Goal: Information Seeking & Learning: Learn about a topic

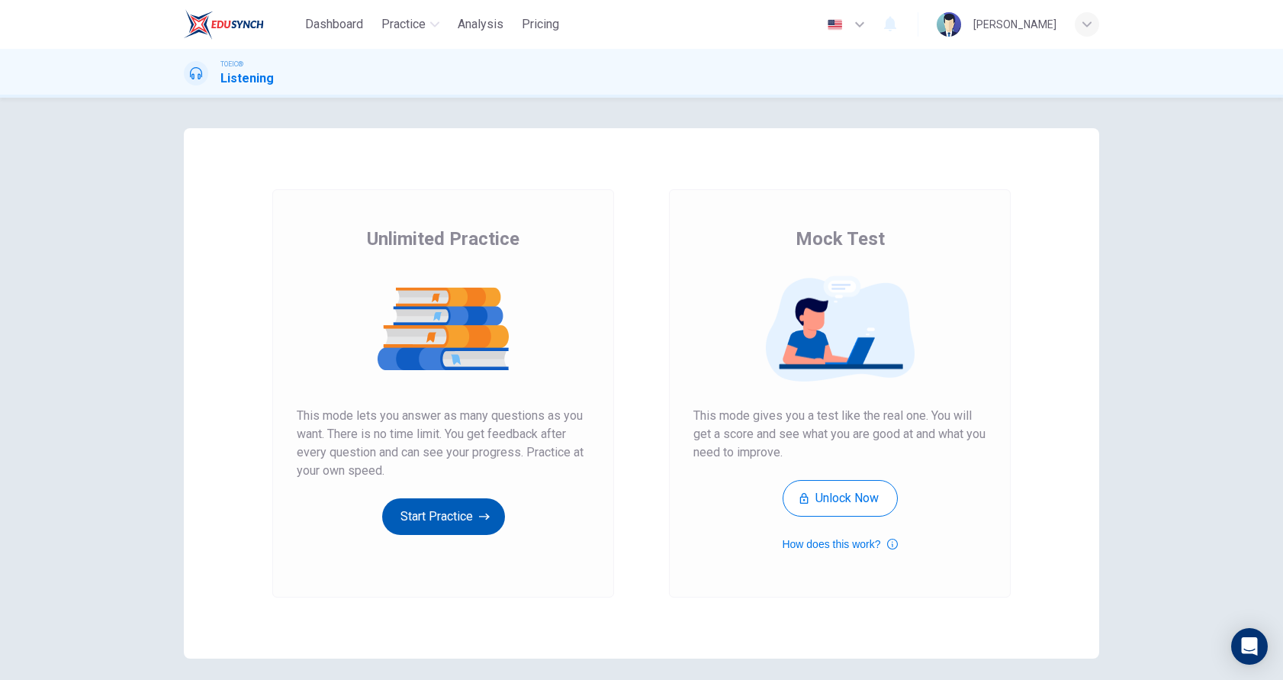
click at [427, 527] on button "Start Practice" at bounding box center [443, 516] width 123 height 37
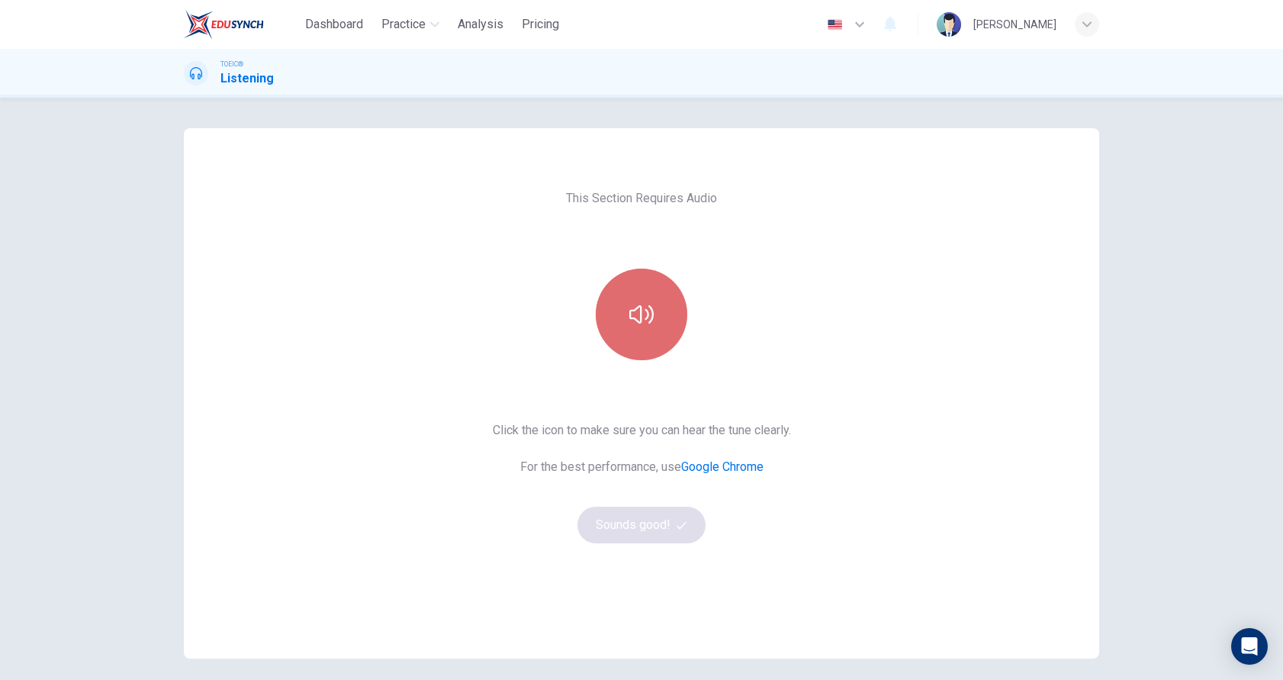
click at [641, 314] on icon "button" at bounding box center [641, 314] width 24 height 24
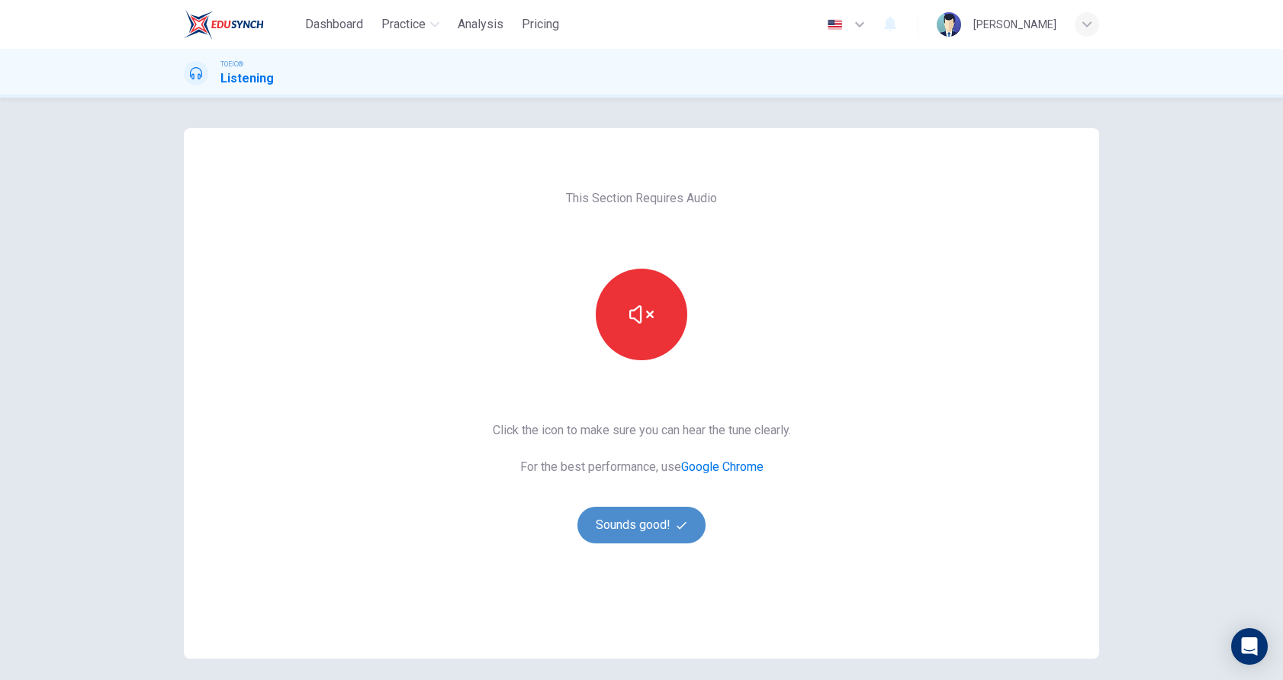
click at [636, 523] on button "Sounds good!" at bounding box center [642, 525] width 128 height 37
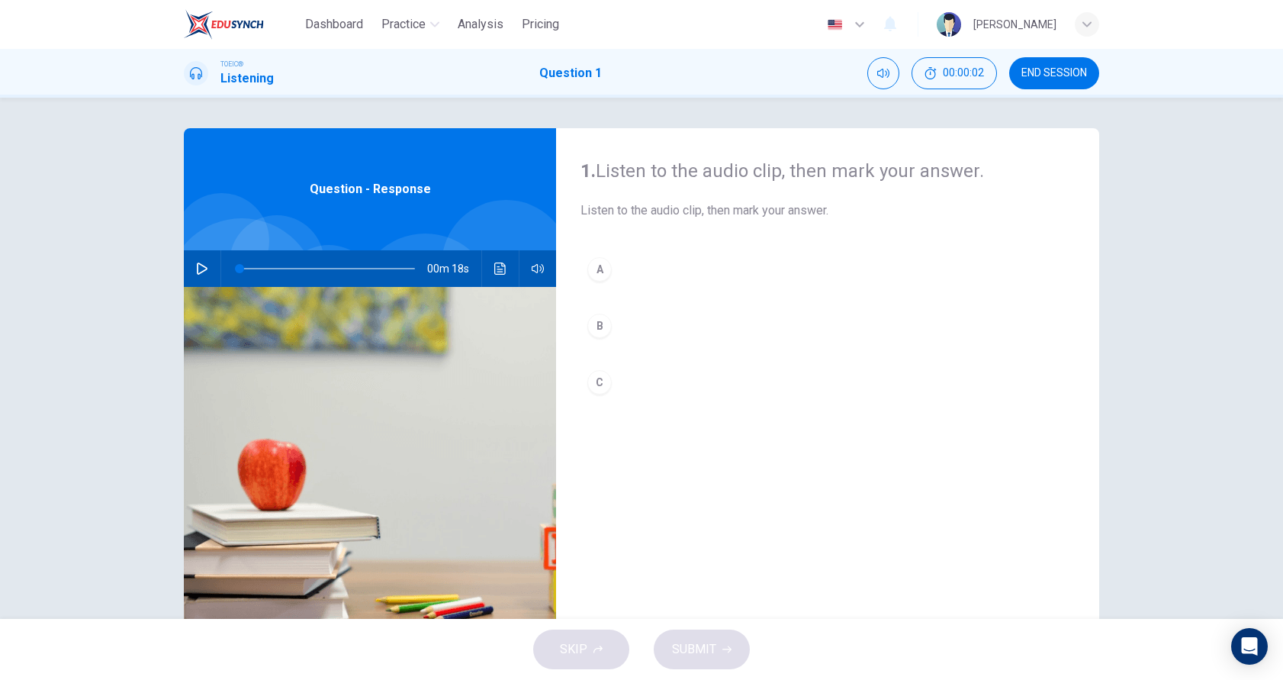
scroll to position [50, 0]
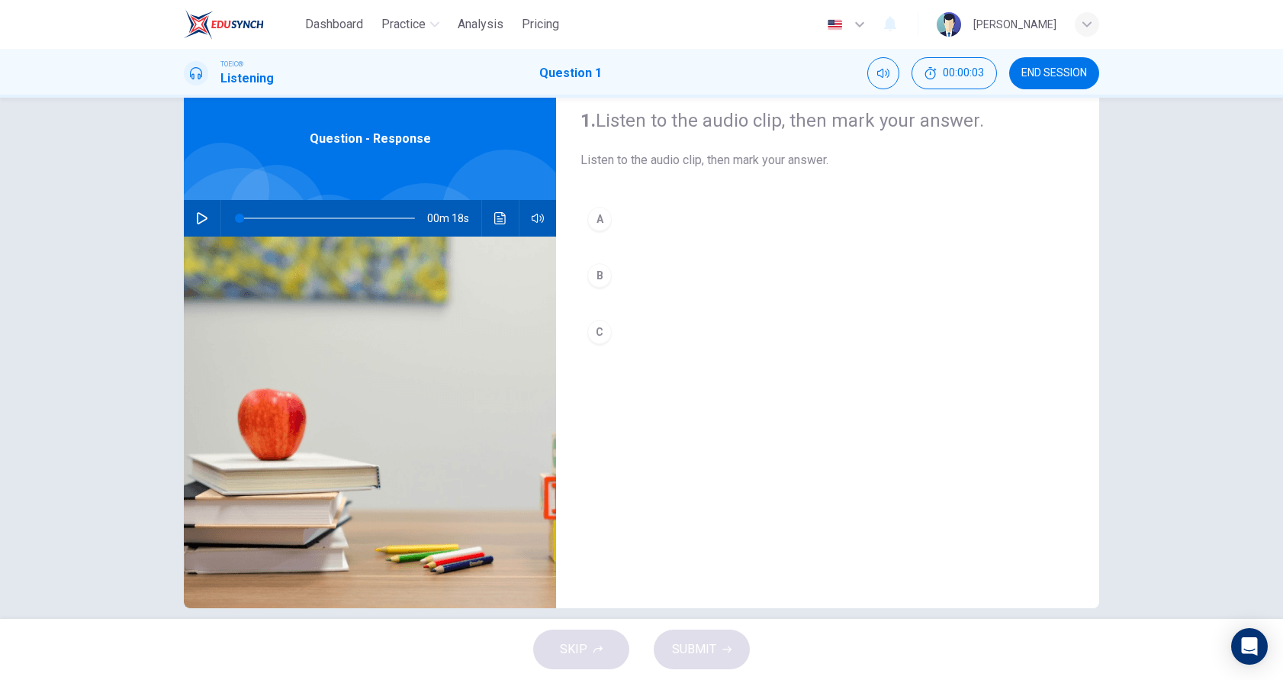
click at [192, 208] on button "button" at bounding box center [202, 218] width 24 height 37
click at [198, 216] on icon "button" at bounding box center [202, 218] width 8 height 9
click at [197, 210] on button "button" at bounding box center [202, 218] width 24 height 37
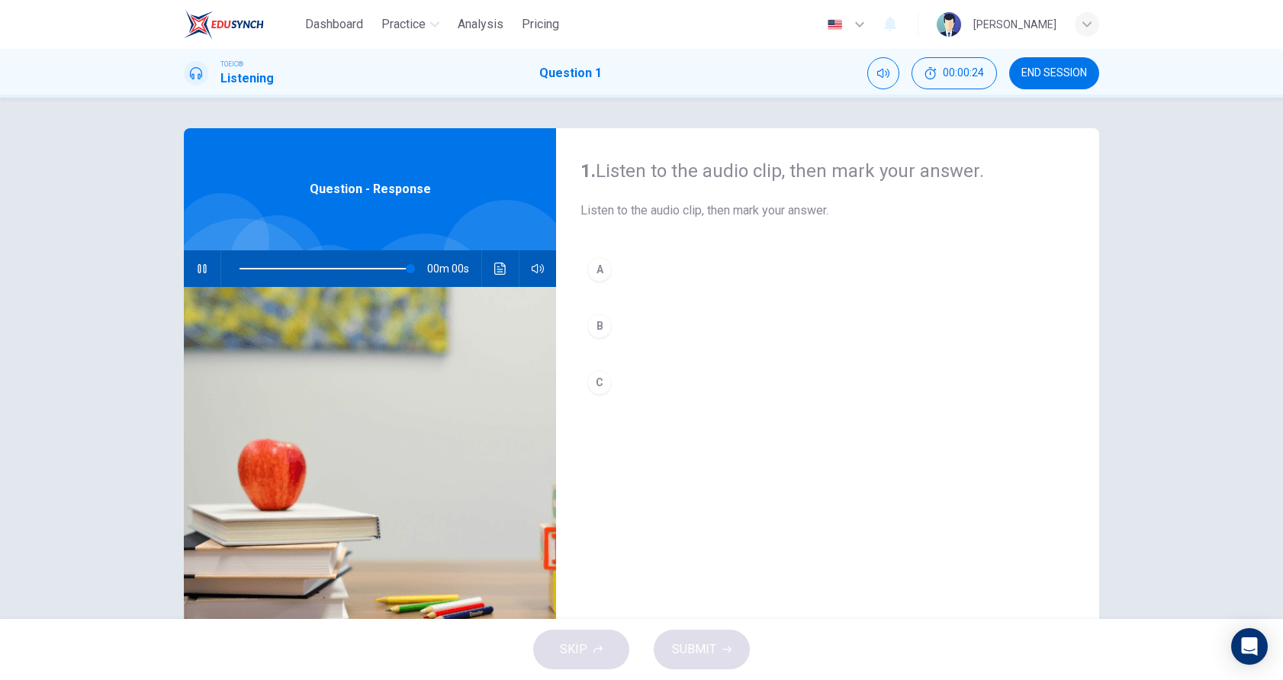
type input "0"
click at [597, 381] on div "C" at bounding box center [600, 382] width 24 height 24
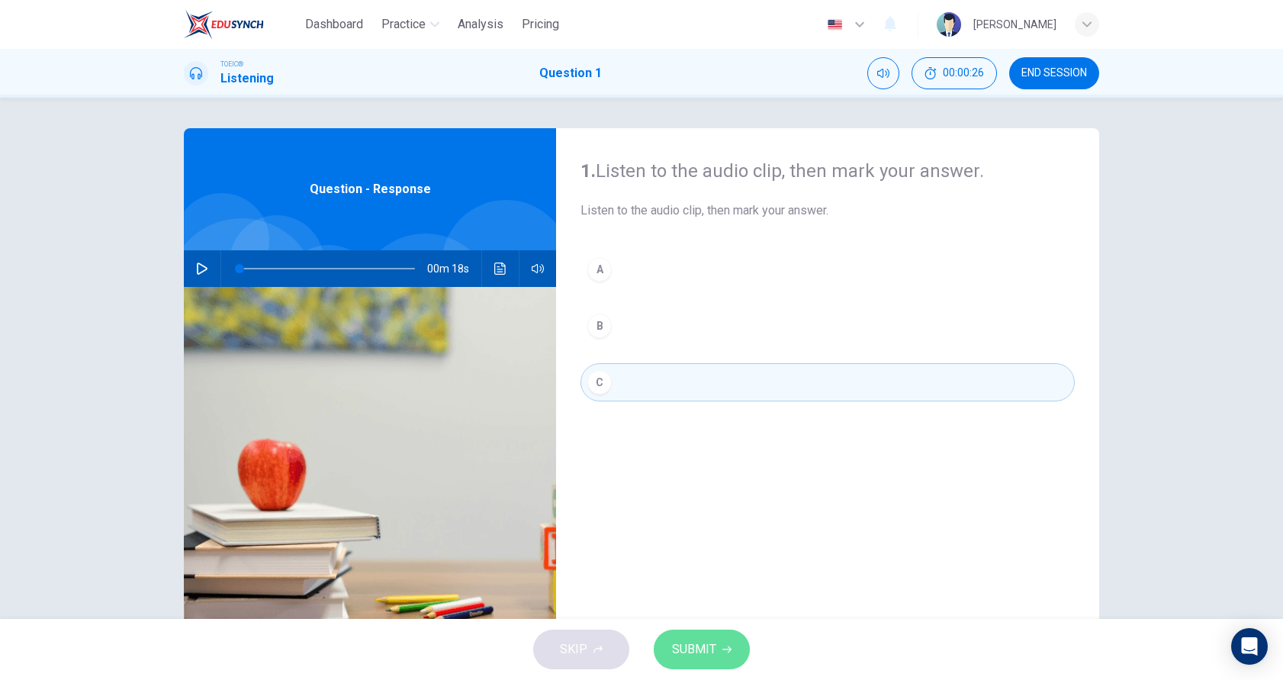
click at [692, 654] on span "SUBMIT" at bounding box center [694, 649] width 44 height 21
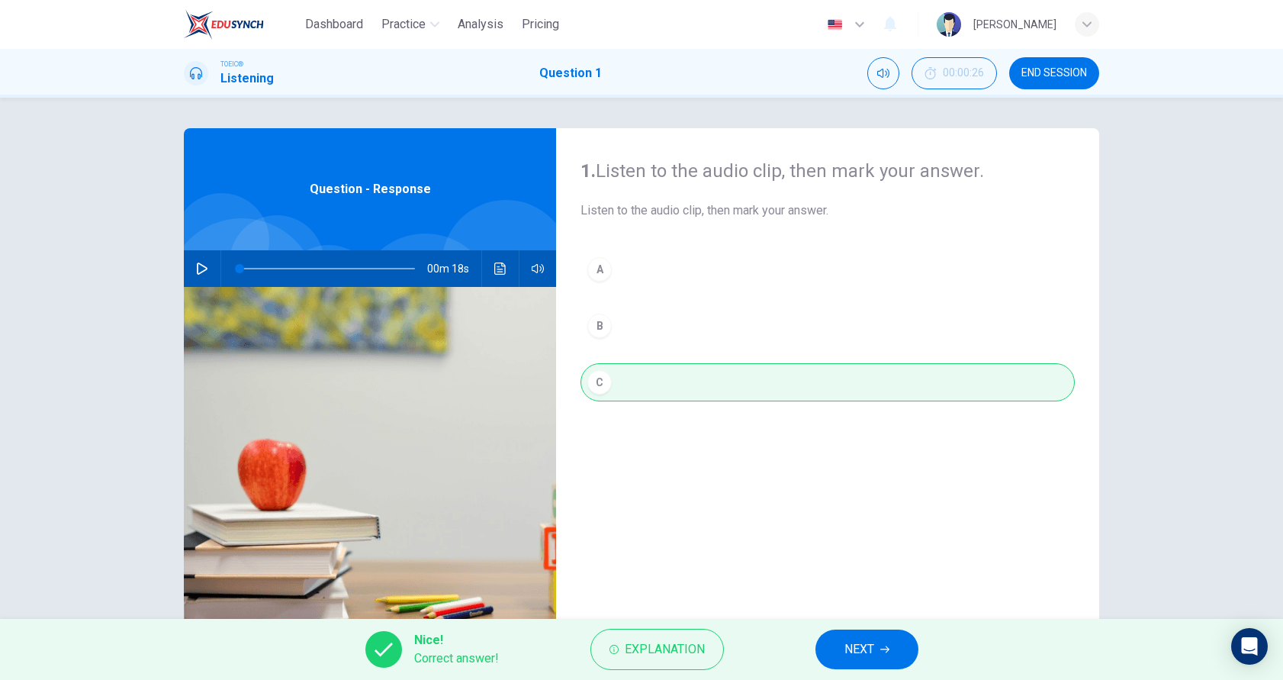
click at [862, 646] on span "NEXT" at bounding box center [860, 649] width 30 height 21
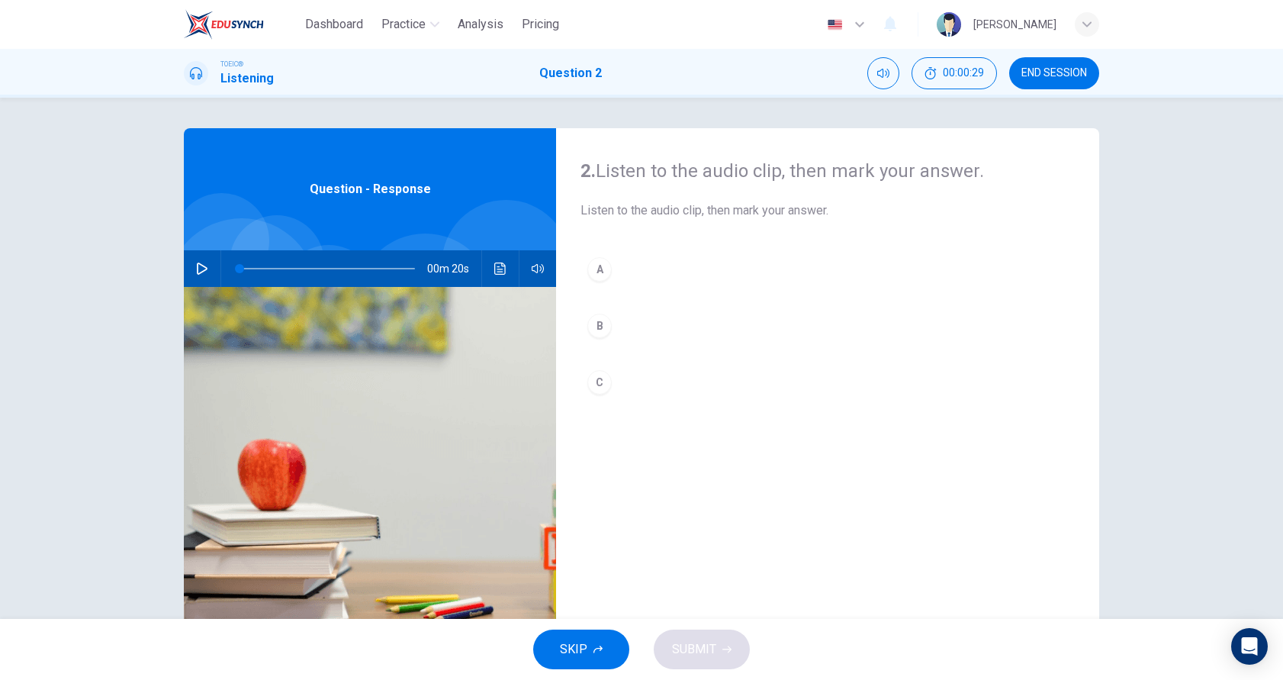
click at [190, 266] on button "button" at bounding box center [202, 268] width 24 height 37
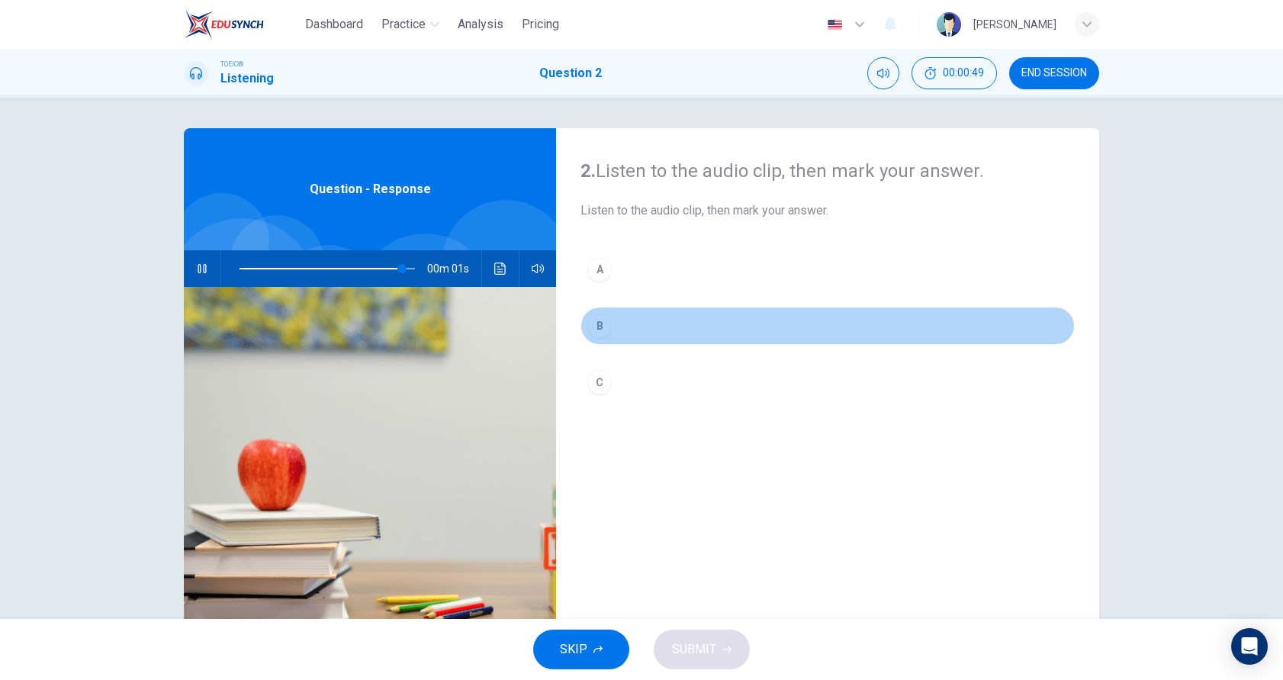
click at [598, 318] on div "B" at bounding box center [600, 326] width 24 height 24
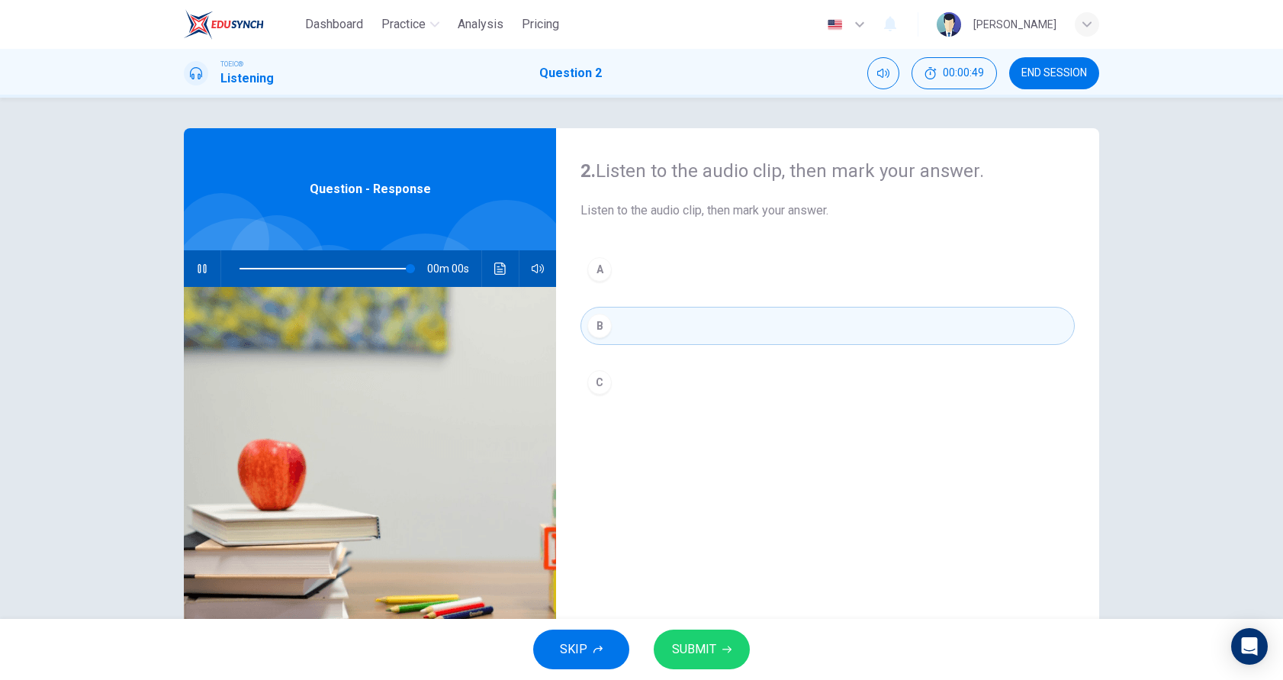
type input "0"
click at [717, 647] on button "SUBMIT" at bounding box center [702, 649] width 96 height 40
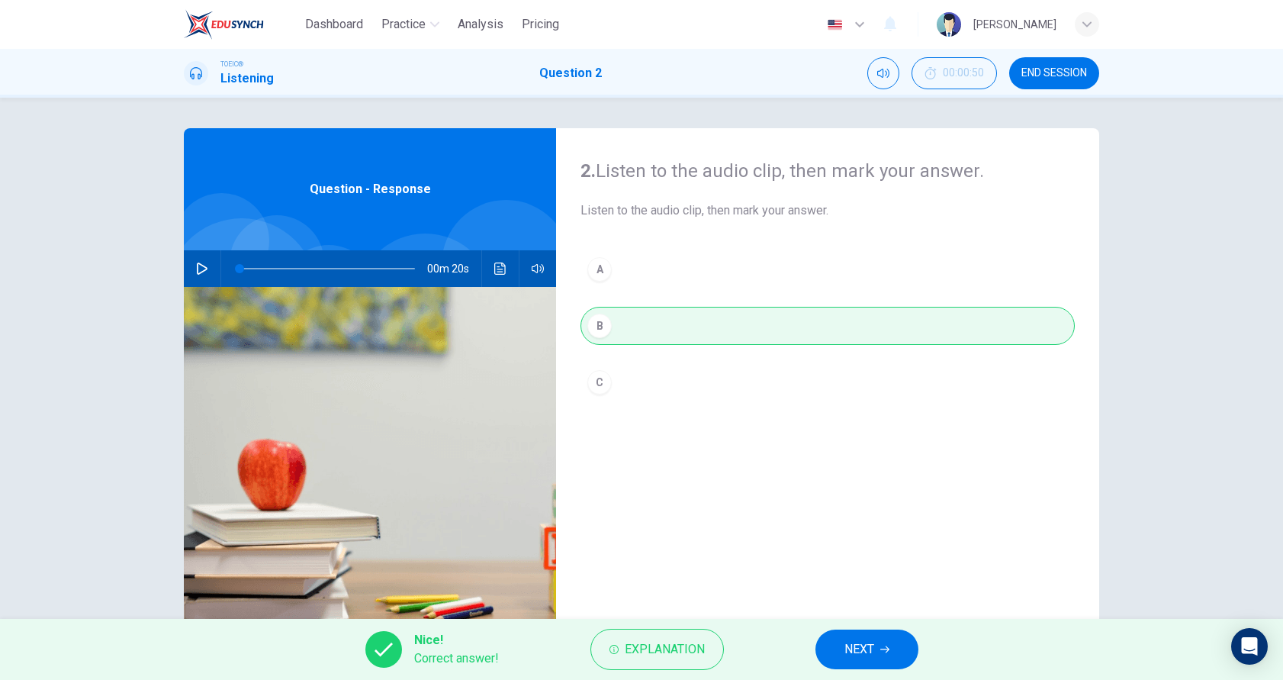
click at [868, 649] on span "NEXT" at bounding box center [860, 649] width 30 height 21
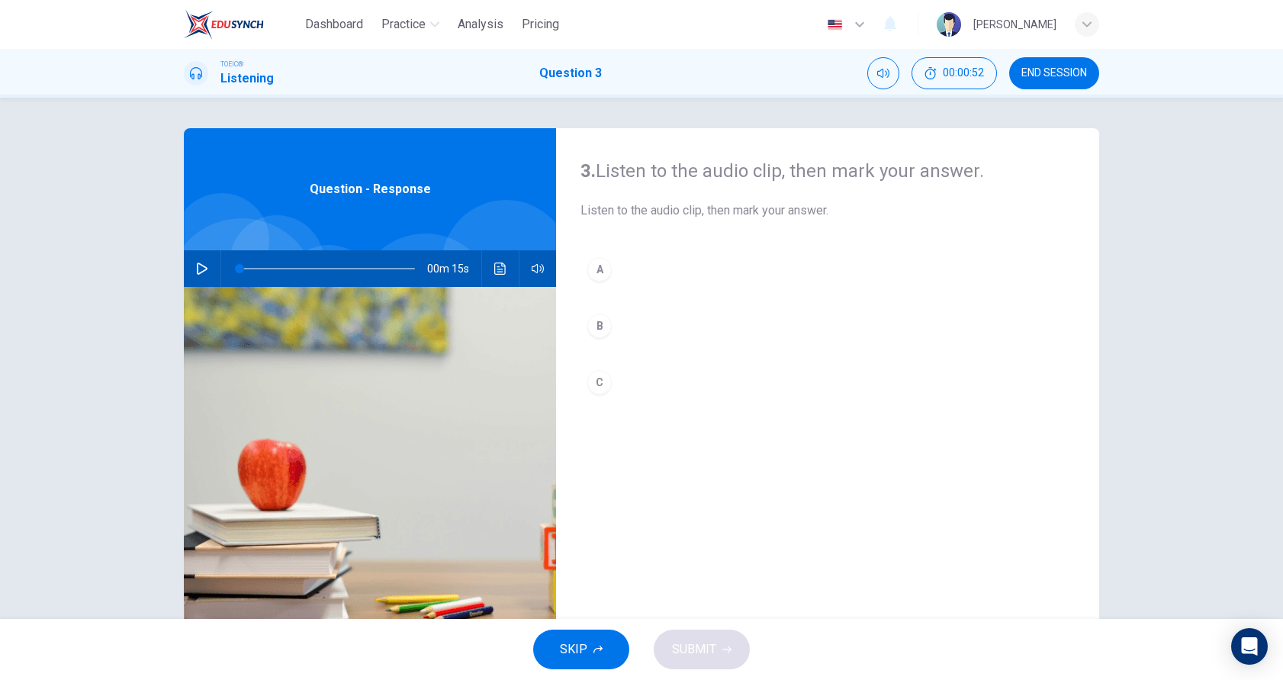
click at [208, 272] on button "button" at bounding box center [202, 268] width 24 height 37
click at [598, 265] on div "A" at bounding box center [600, 269] width 24 height 24
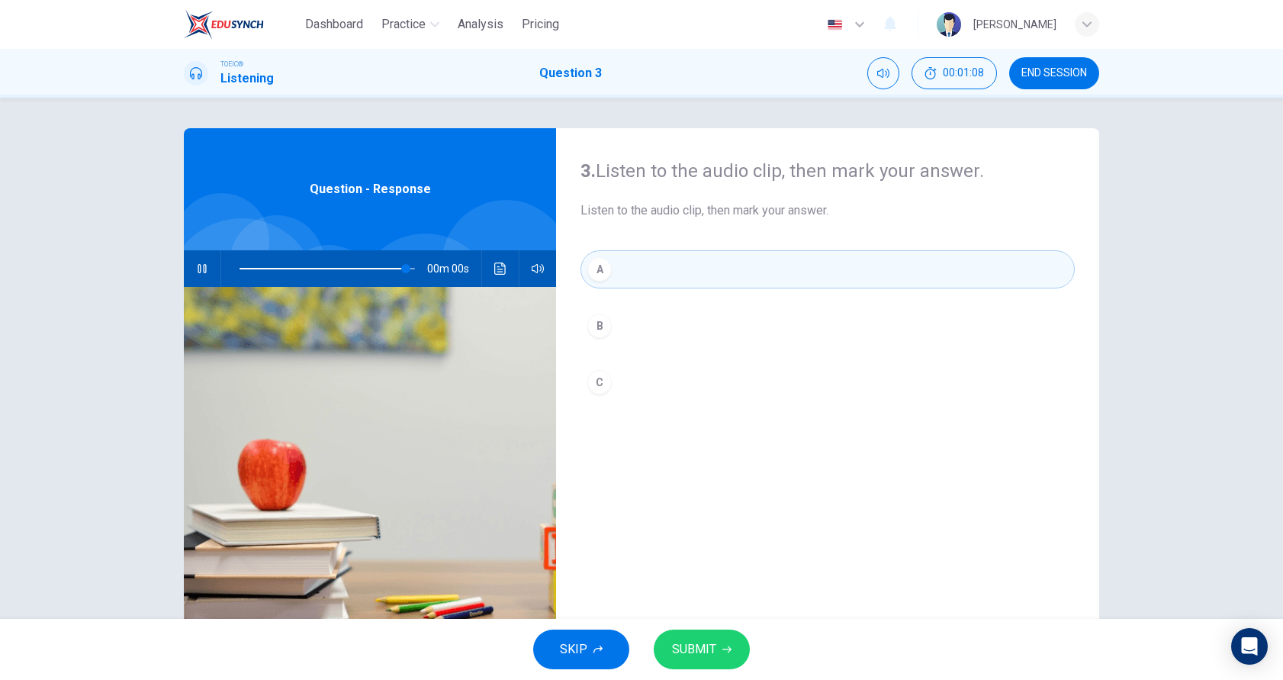
type input "0"
click at [695, 645] on span "SUBMIT" at bounding box center [694, 649] width 44 height 21
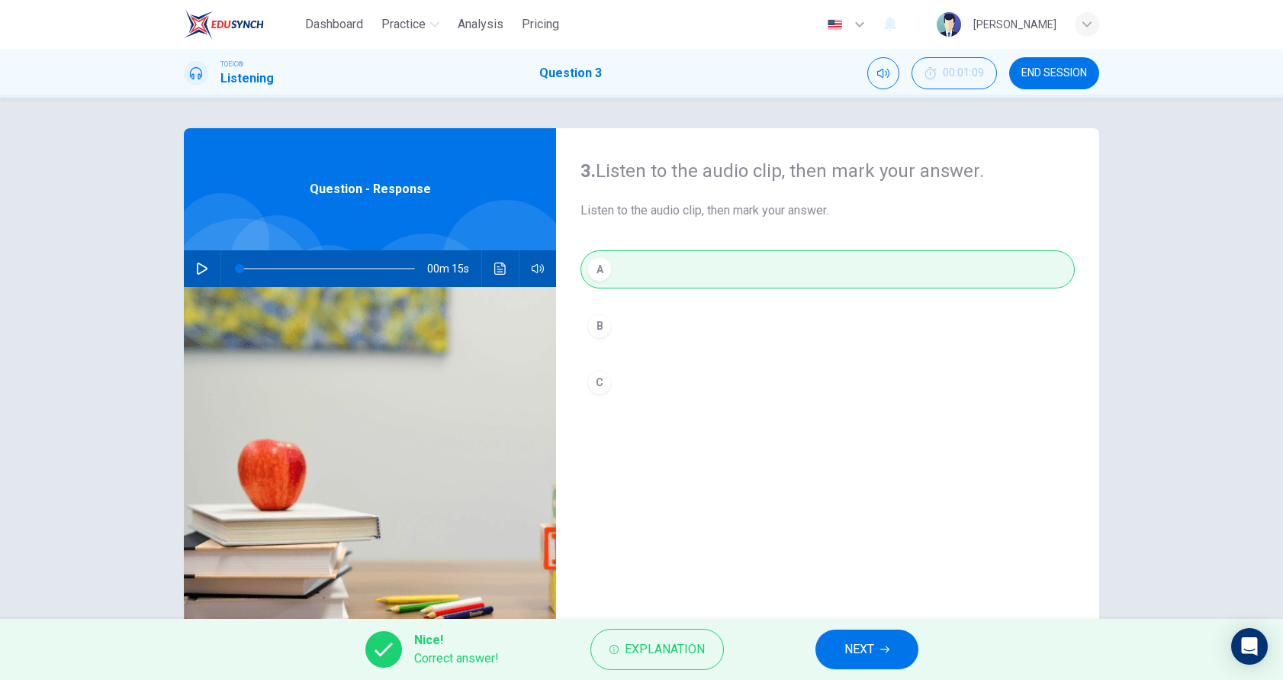
click at [865, 645] on span "NEXT" at bounding box center [860, 649] width 30 height 21
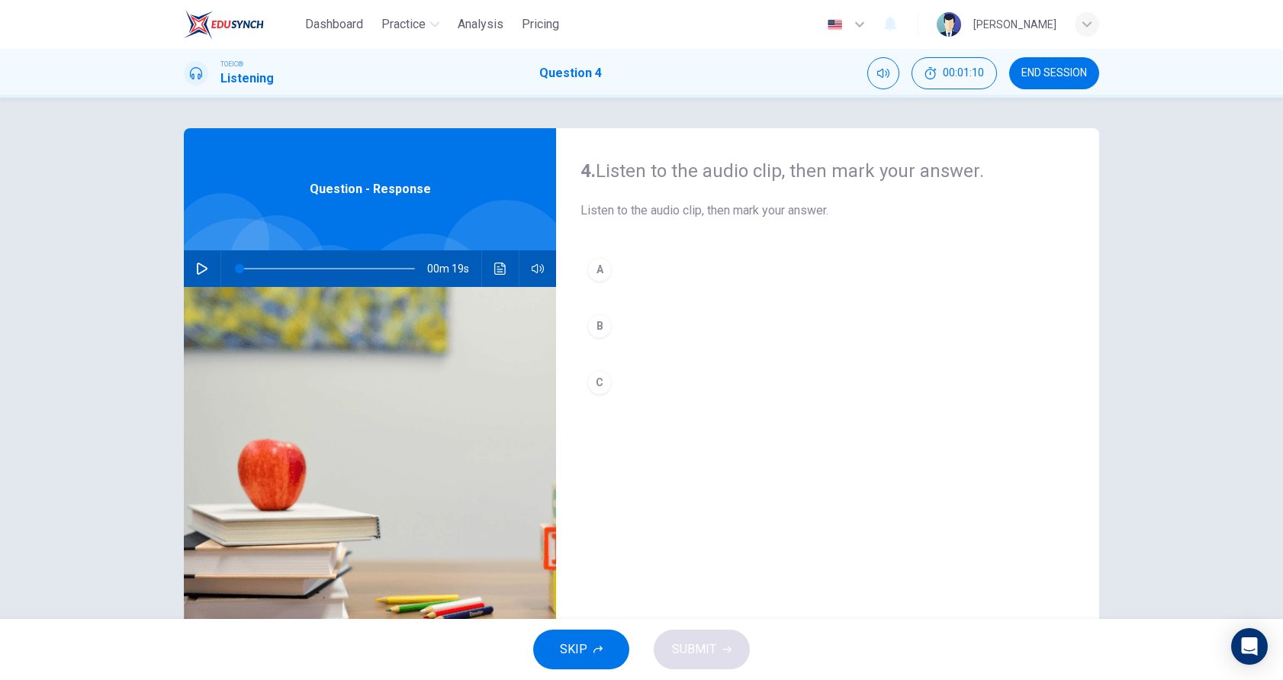
click at [201, 268] on icon "button" at bounding box center [202, 268] width 12 height 12
type input "0"
click at [586, 314] on button "B" at bounding box center [828, 326] width 494 height 38
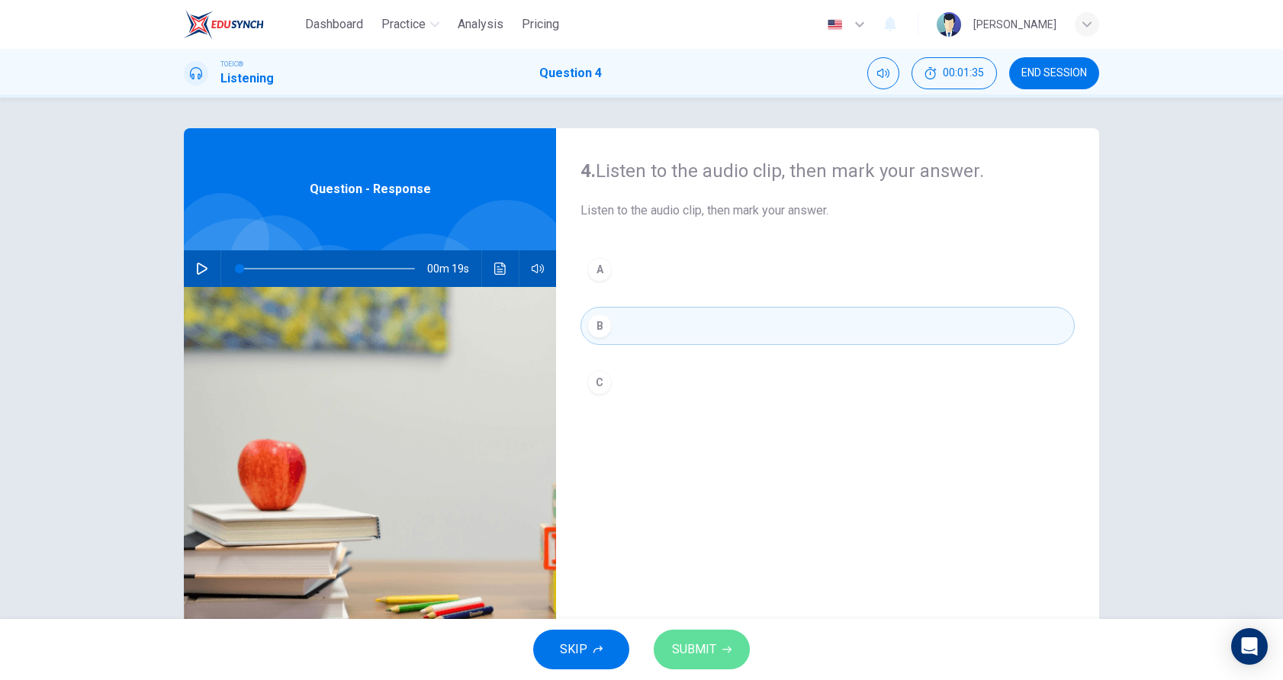
click at [708, 642] on span "SUBMIT" at bounding box center [694, 649] width 44 height 21
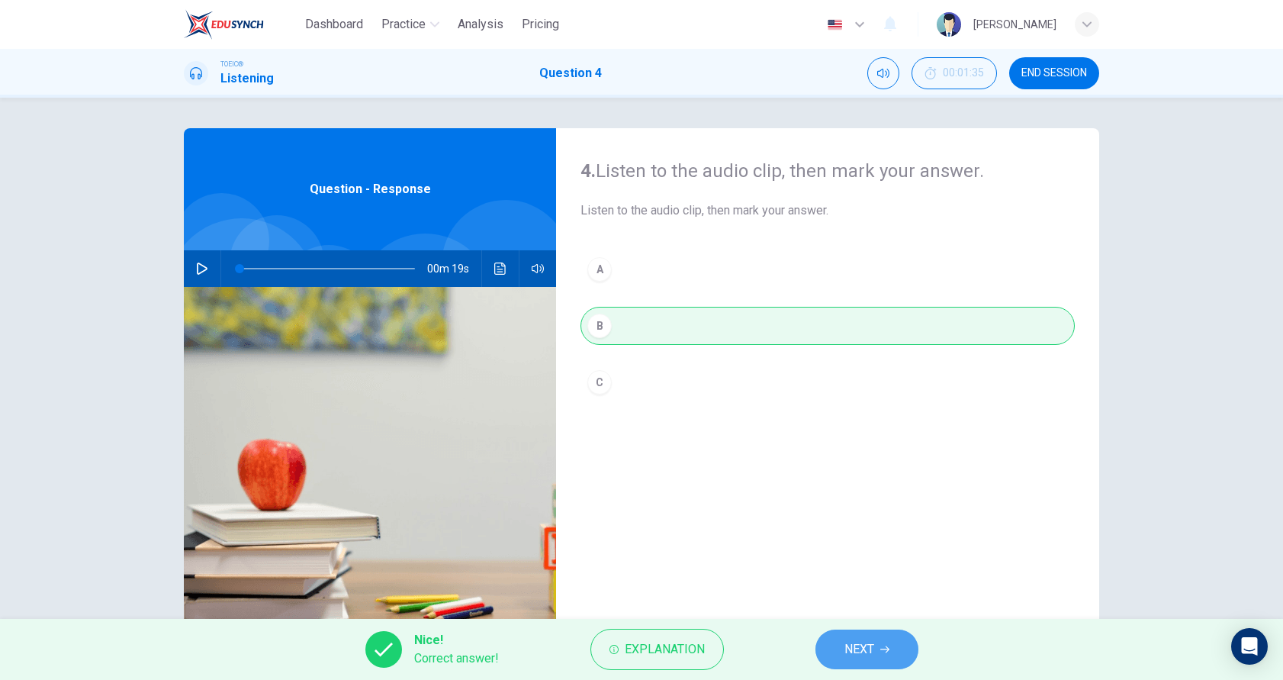
click at [876, 643] on button "NEXT" at bounding box center [867, 649] width 103 height 40
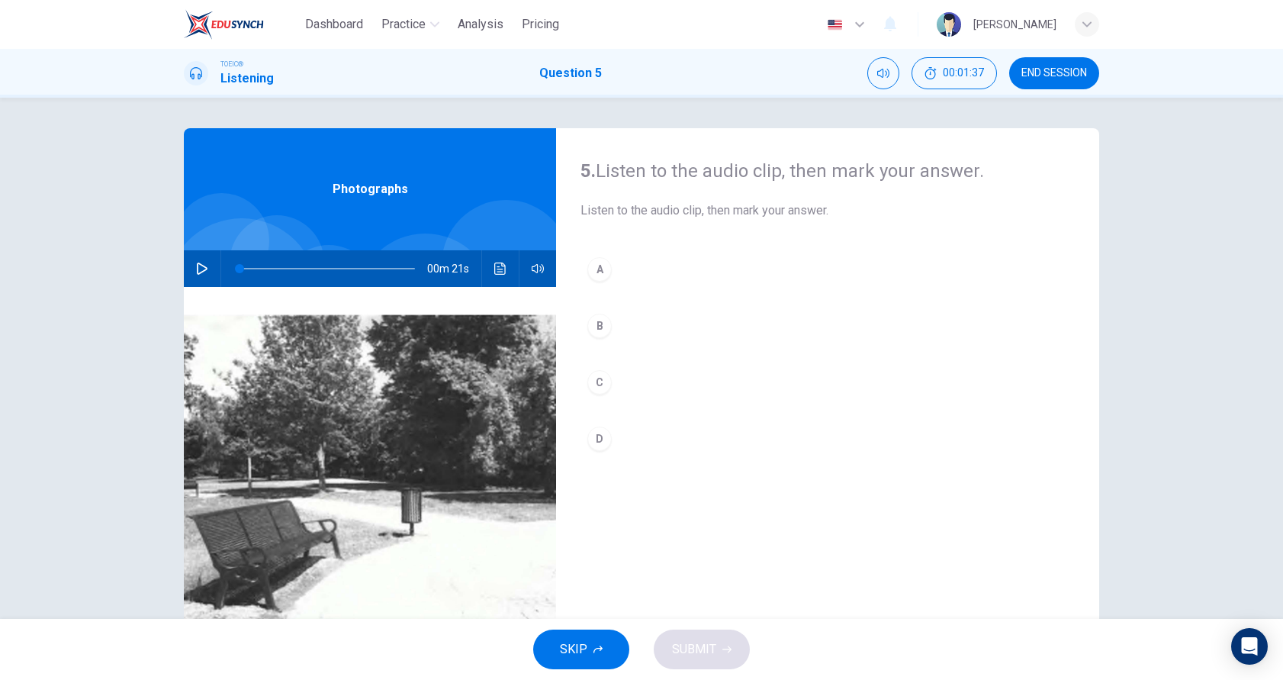
click at [201, 269] on icon "button" at bounding box center [202, 268] width 12 height 12
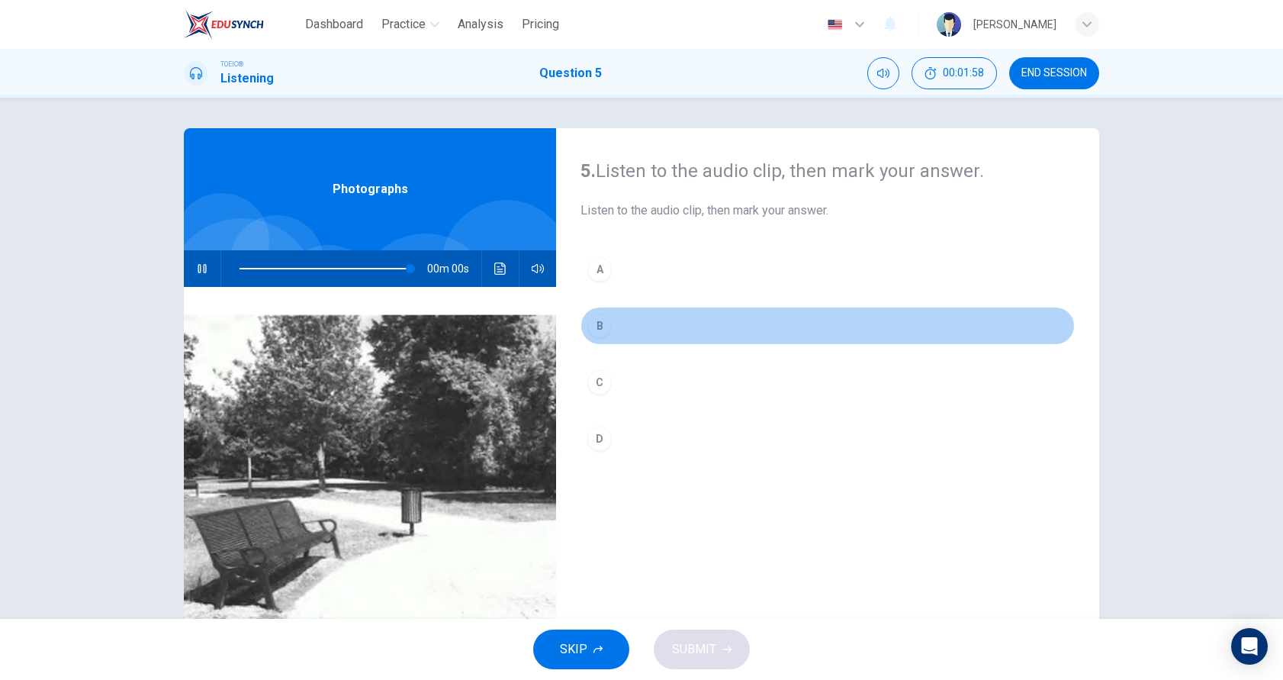
click at [607, 320] on button "B" at bounding box center [828, 326] width 494 height 38
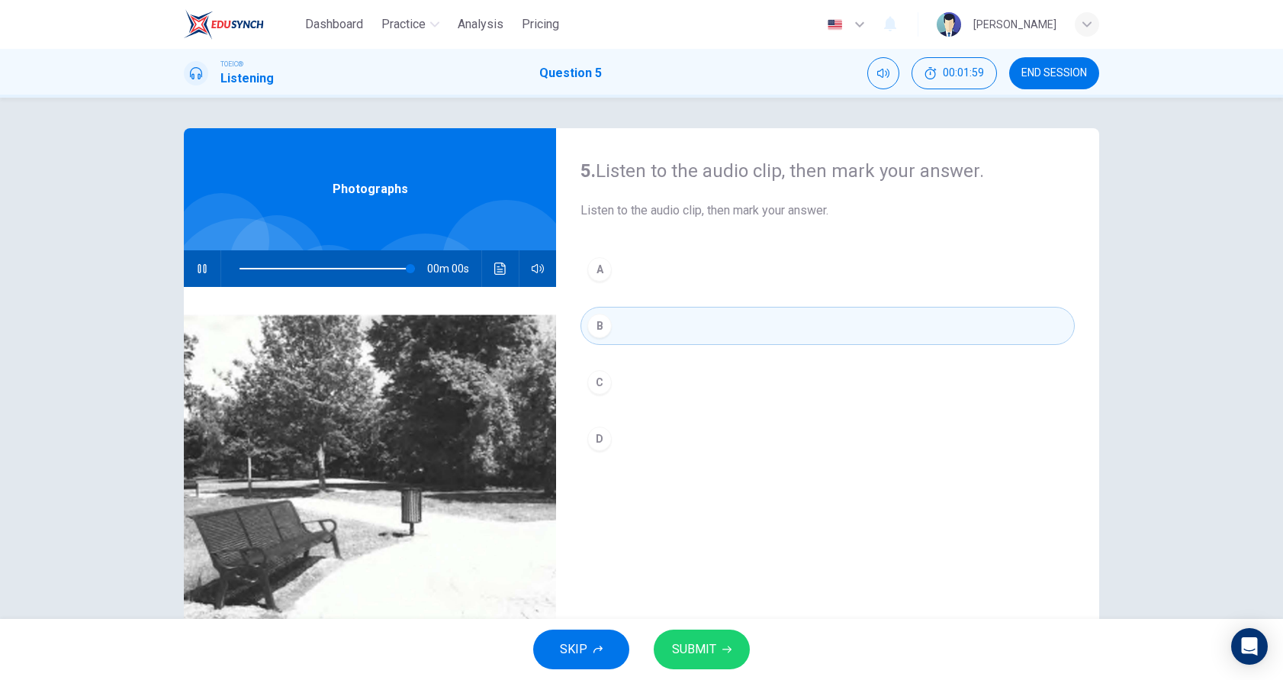
type input "0"
click at [722, 644] on button "SUBMIT" at bounding box center [702, 649] width 96 height 40
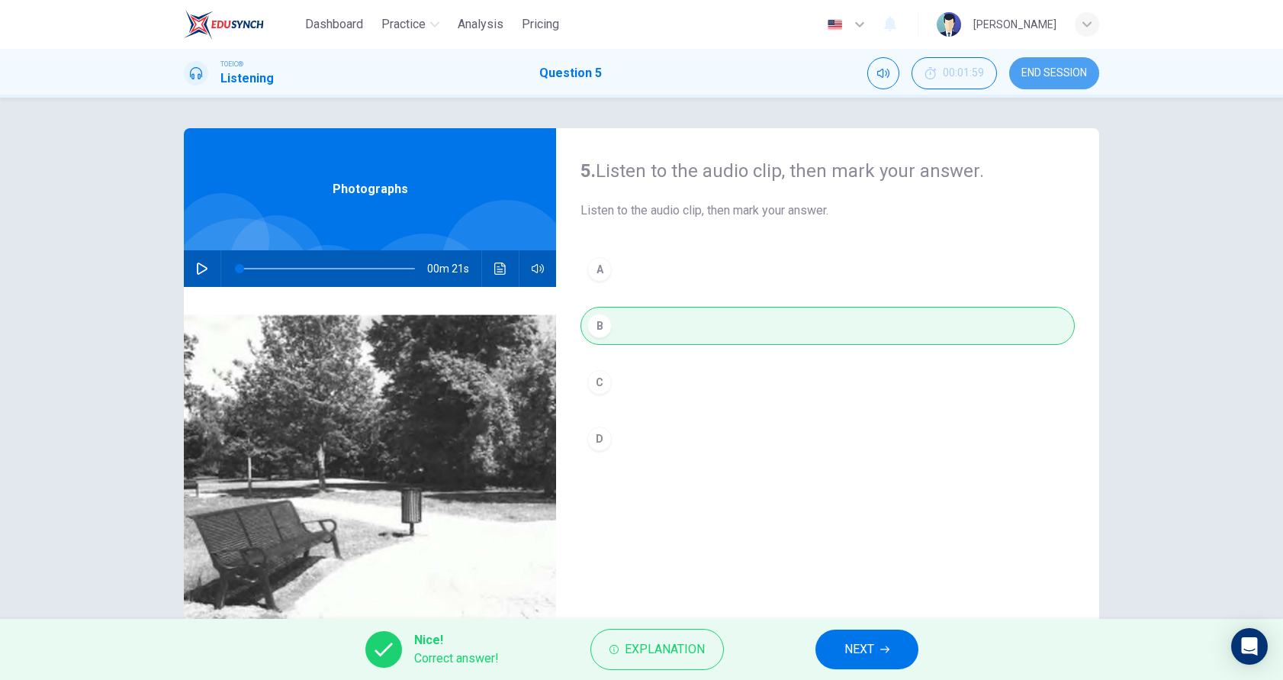
click at [1056, 69] on span "END SESSION" at bounding box center [1055, 73] width 66 height 12
